Goal: Complete application form

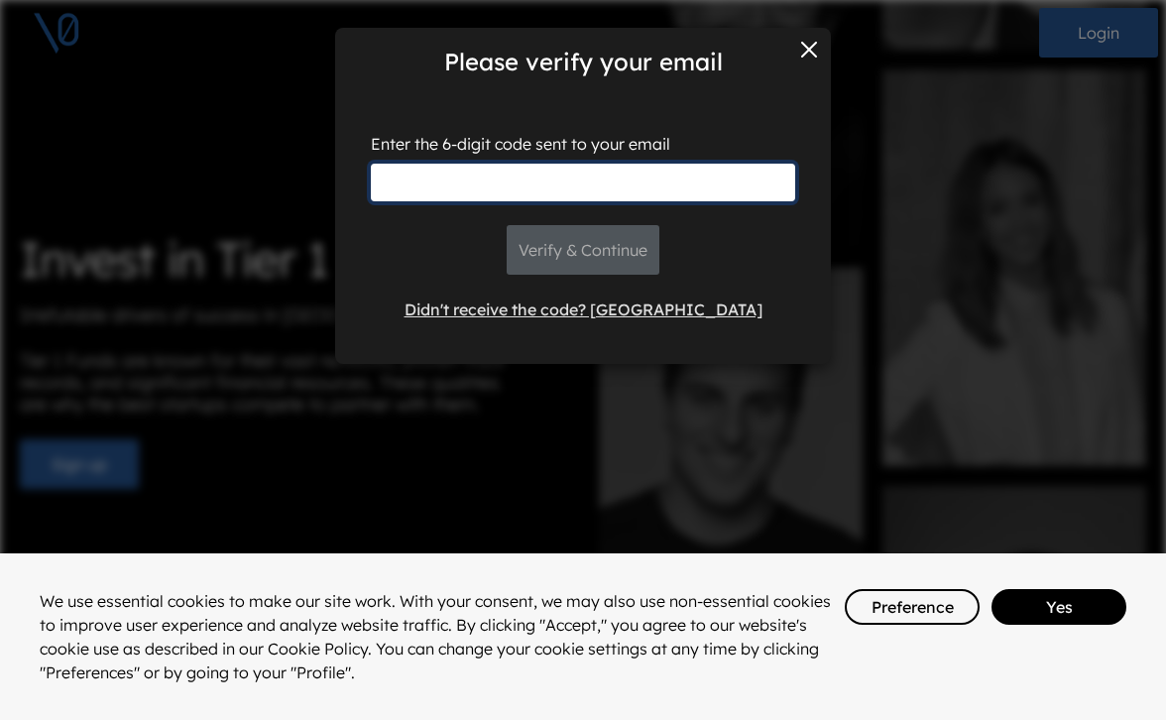
click at [691, 184] on input "text" at bounding box center [583, 183] width 424 height 38
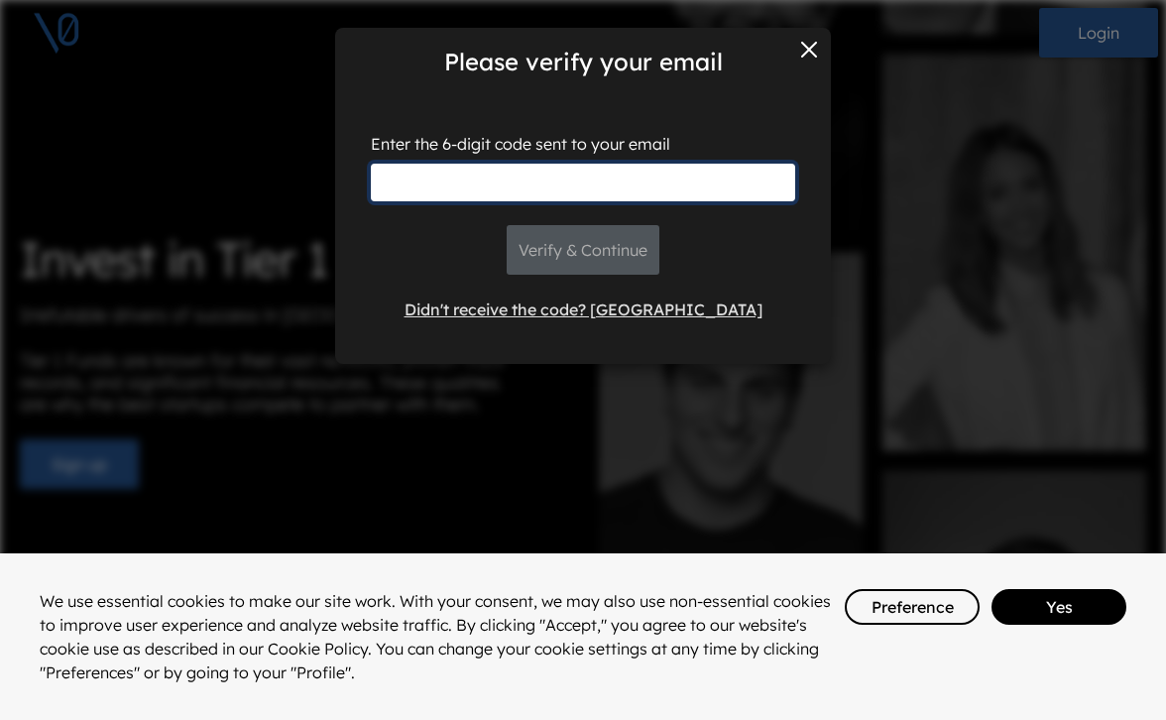
paste input "803250"
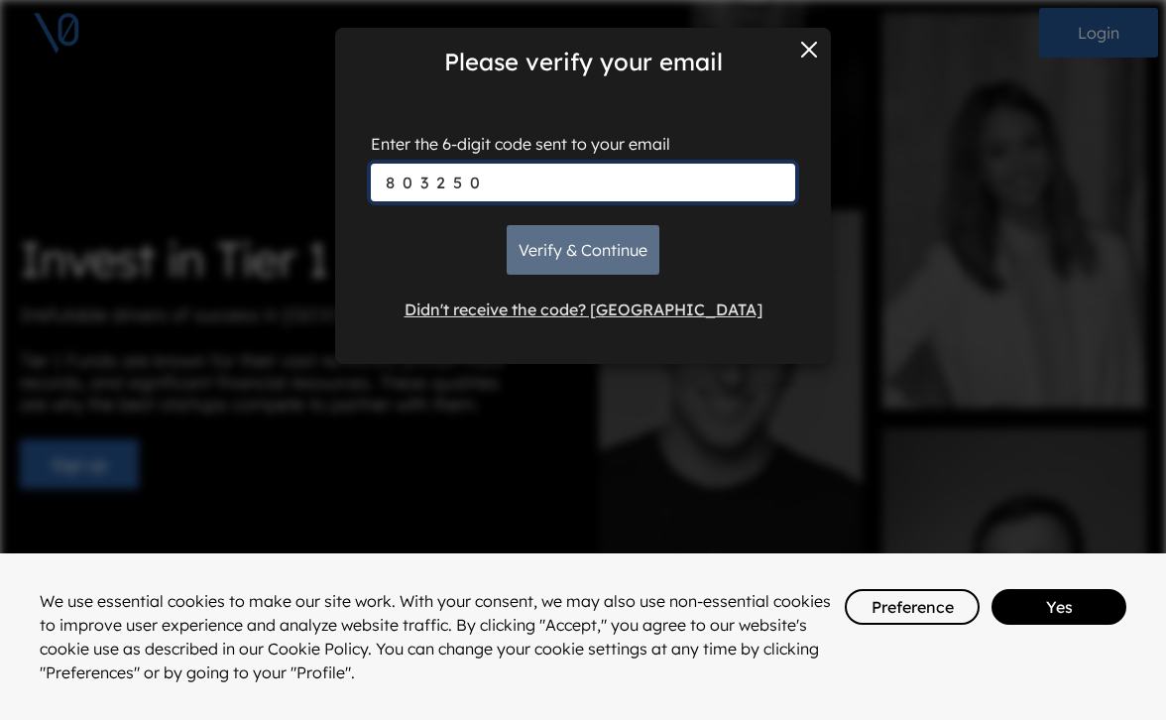
type input "803250"
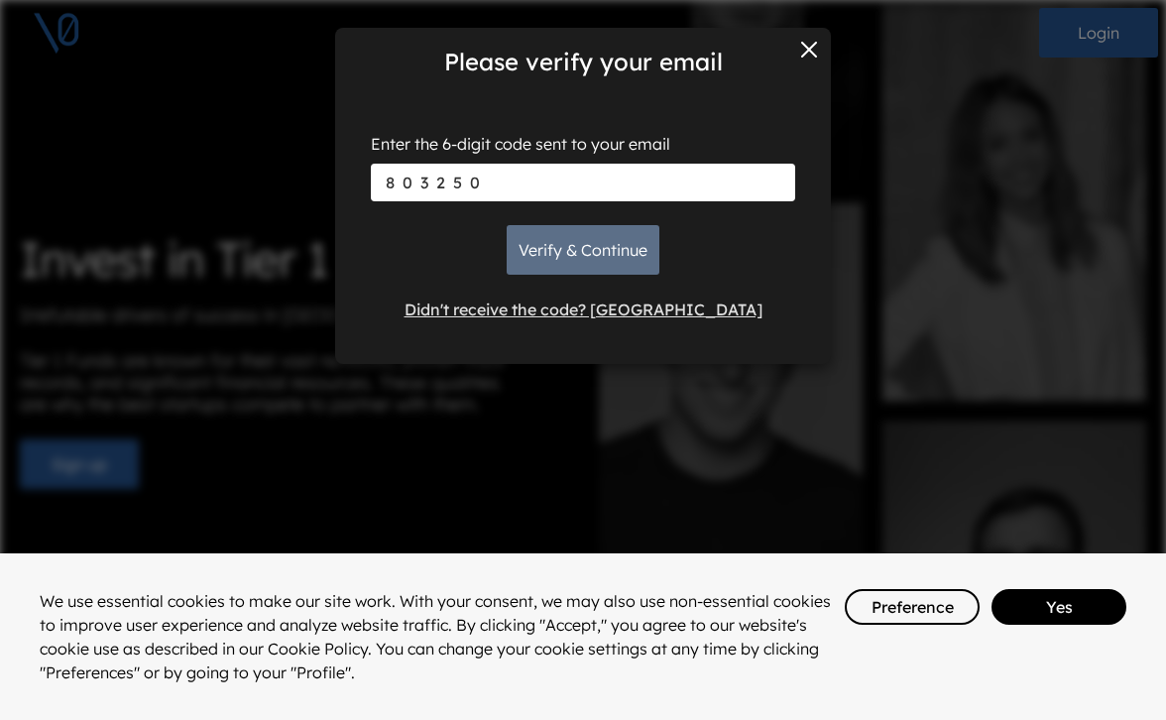
click at [592, 247] on button "Verify & Continue" at bounding box center [583, 250] width 153 height 50
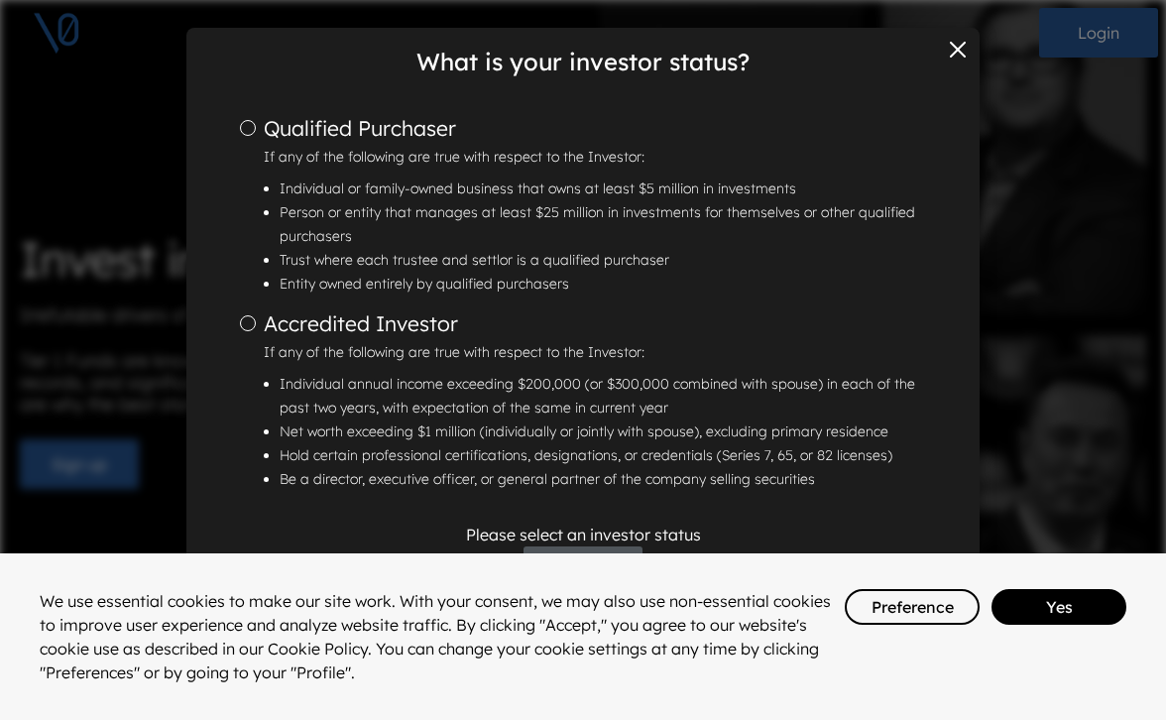
click at [246, 322] on input "Accredited Investor If any of the following are true with respect to the Invest…" at bounding box center [248, 323] width 16 height 16
radio input "true"
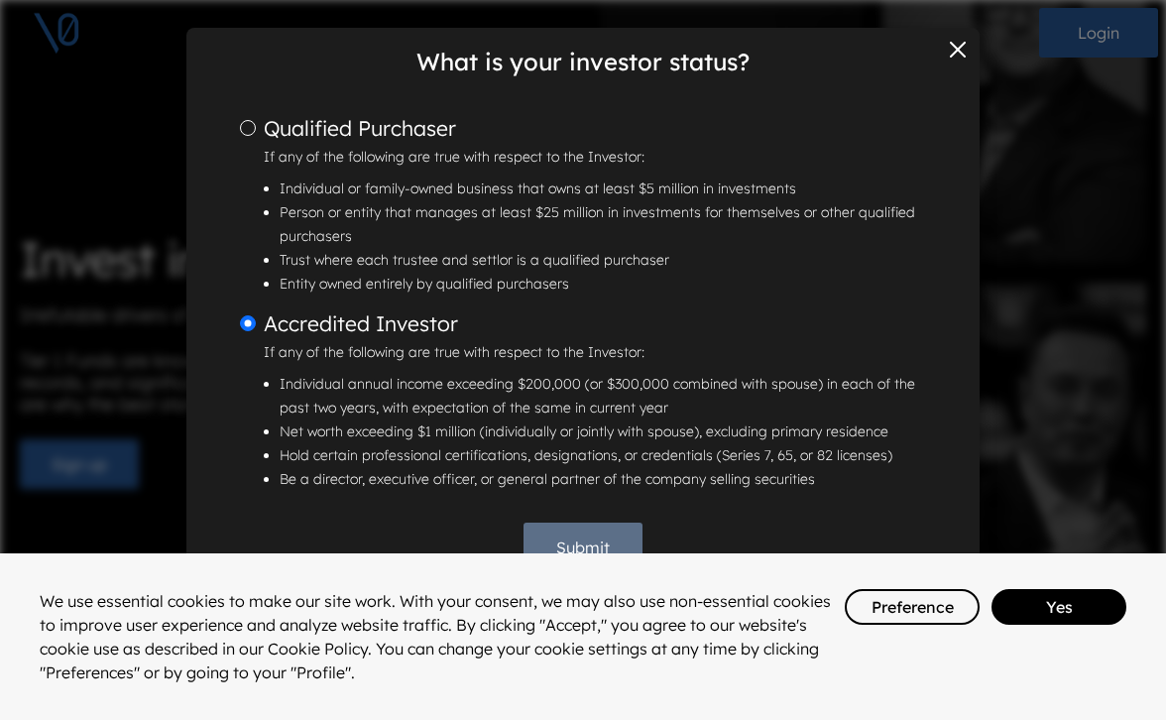
click at [576, 537] on button "Submit" at bounding box center [582, 547] width 119 height 50
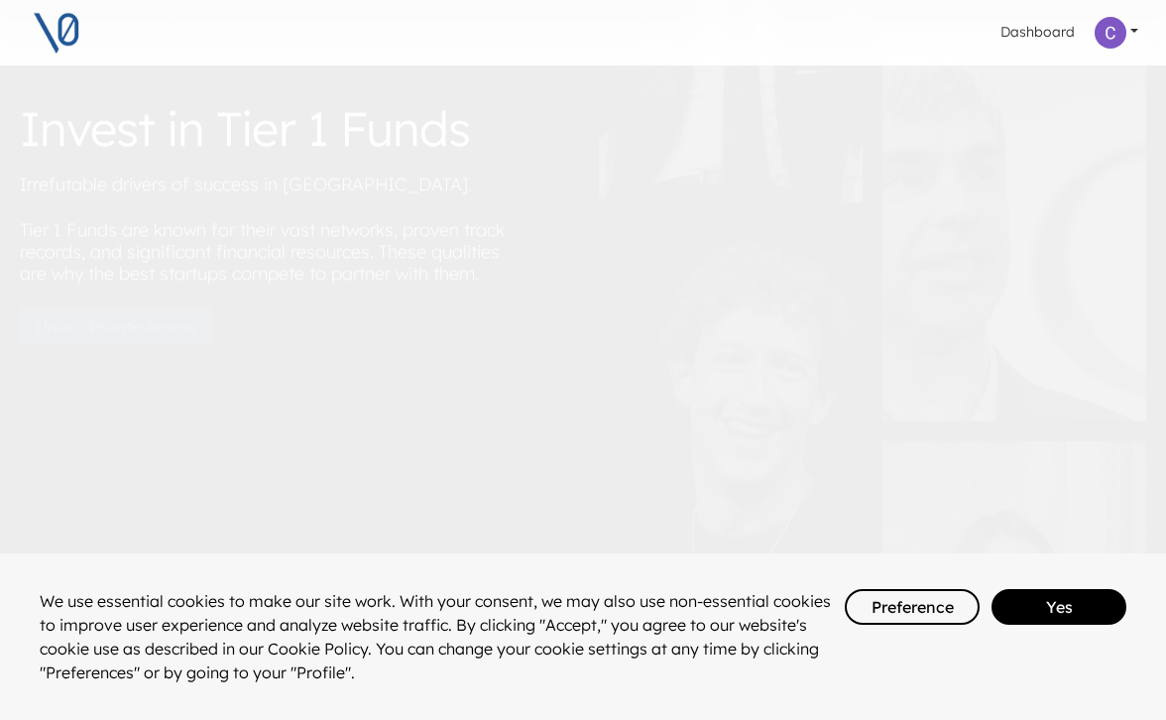
scroll to position [246, 0]
